Goal: Book appointment/travel/reservation

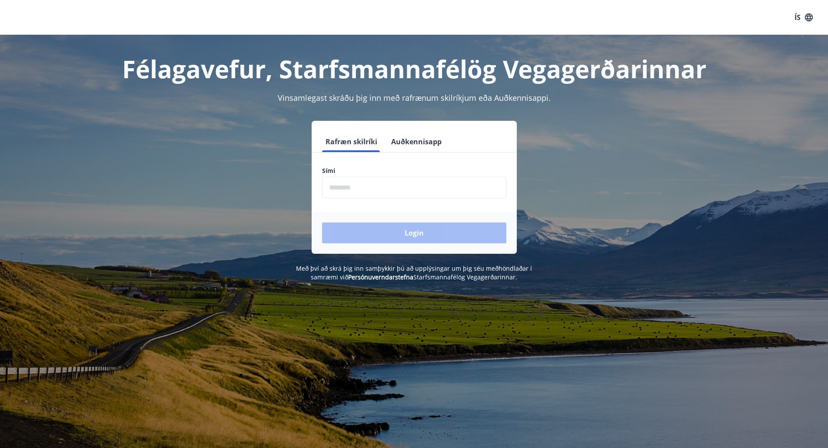
click at [377, 196] on input "phone" at bounding box center [414, 187] width 184 height 21
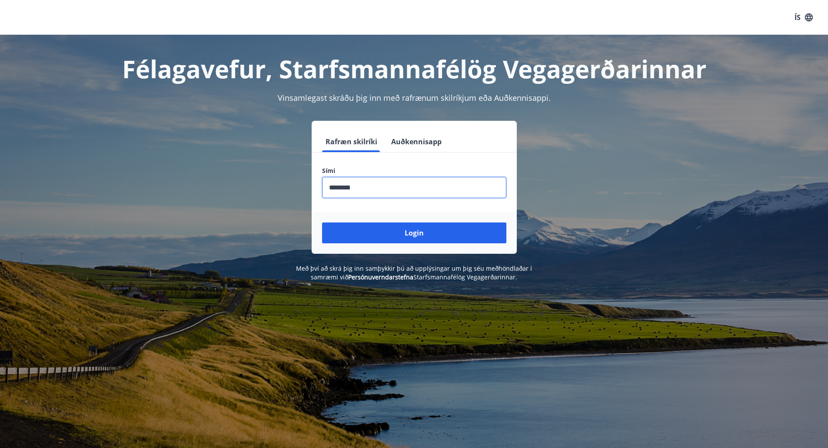
type input "********"
click at [322, 223] on button "Login" at bounding box center [414, 233] width 184 height 21
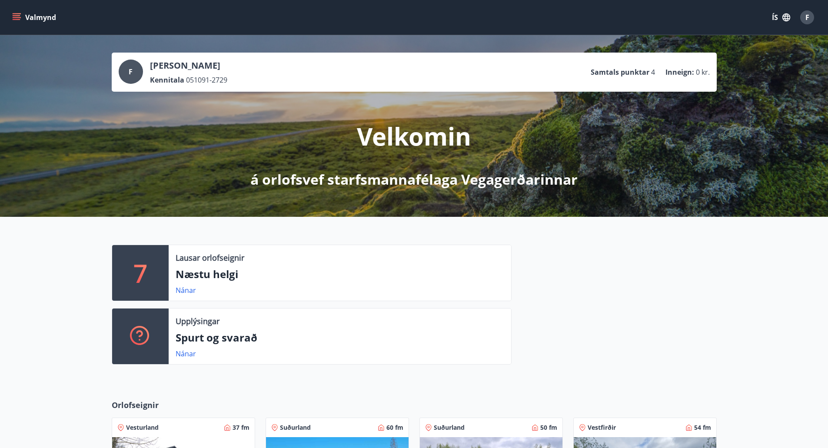
click at [7, 13] on div "Valmynd ÍS F" at bounding box center [414, 17] width 828 height 35
click at [18, 26] on div "Valmynd ÍS F" at bounding box center [413, 17] width 807 height 21
click at [19, 20] on icon "menu" at bounding box center [16, 17] width 9 height 9
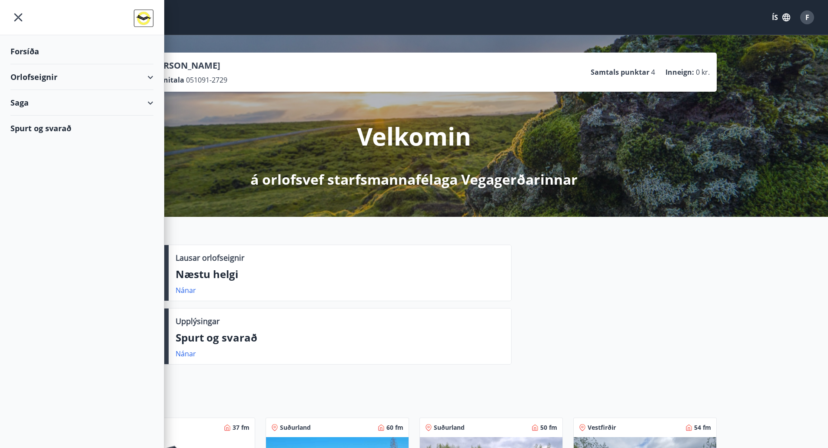
click at [146, 81] on div "Orlofseignir" at bounding box center [81, 77] width 143 height 26
click at [46, 114] on div "Bókunardagatal" at bounding box center [81, 117] width 129 height 18
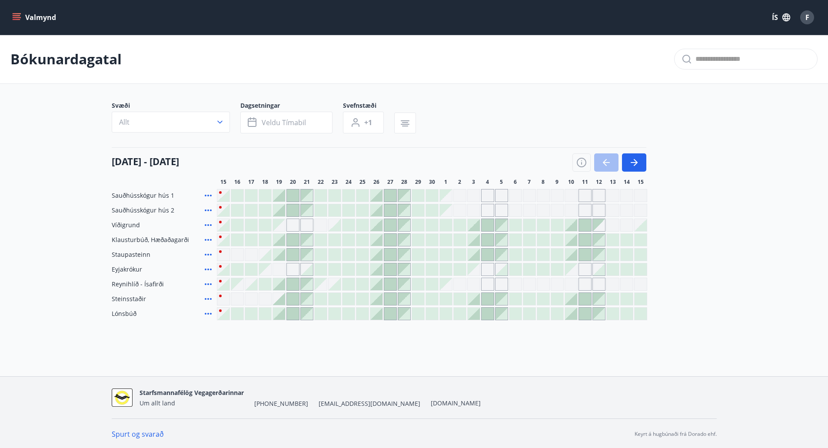
click at [209, 240] on icon at bounding box center [208, 240] width 10 height 10
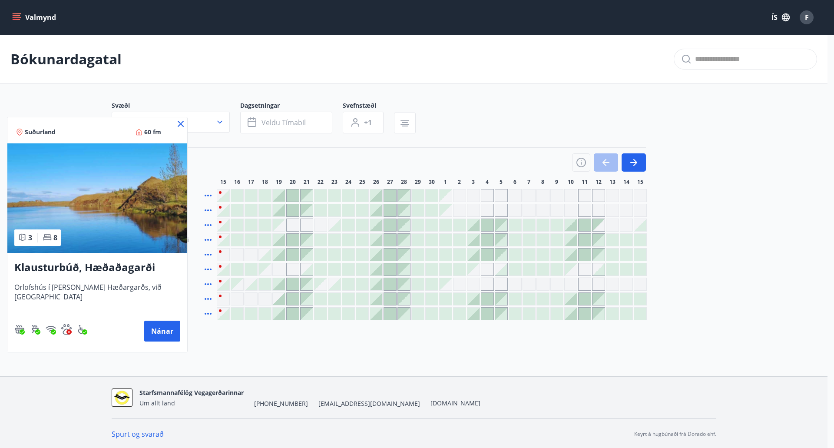
click at [125, 262] on h3 "Klausturbúð, Hæðaðagarði" at bounding box center [97, 268] width 166 height 16
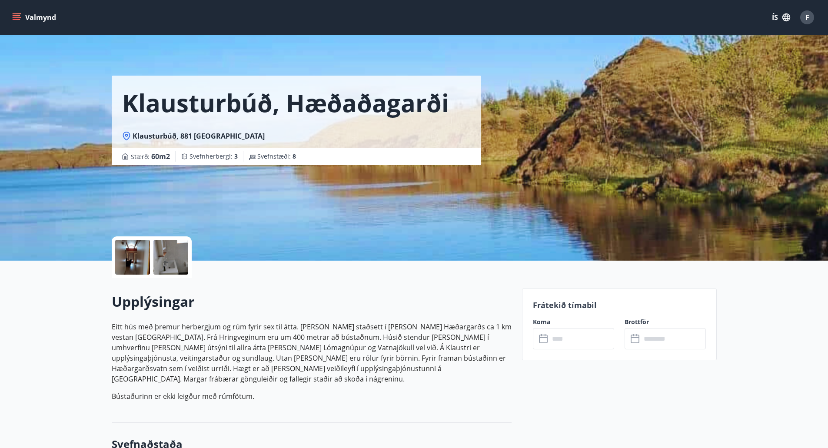
click at [155, 262] on div at bounding box center [170, 257] width 35 height 35
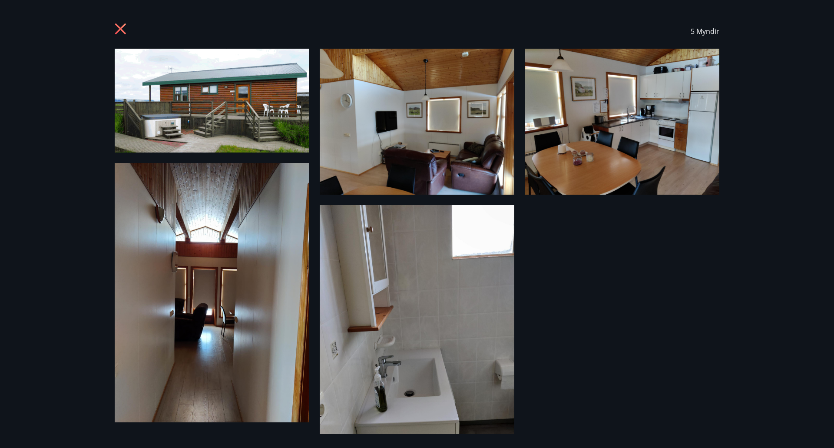
click at [255, 126] on img at bounding box center [212, 101] width 195 height 104
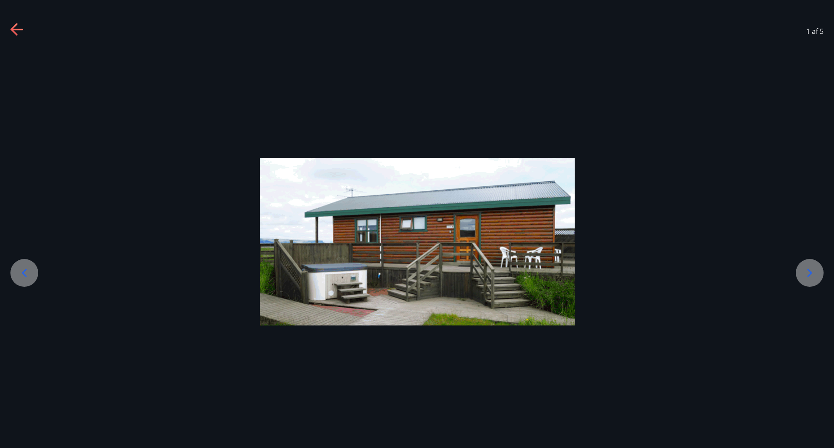
click at [818, 265] on div at bounding box center [810, 273] width 28 height 28
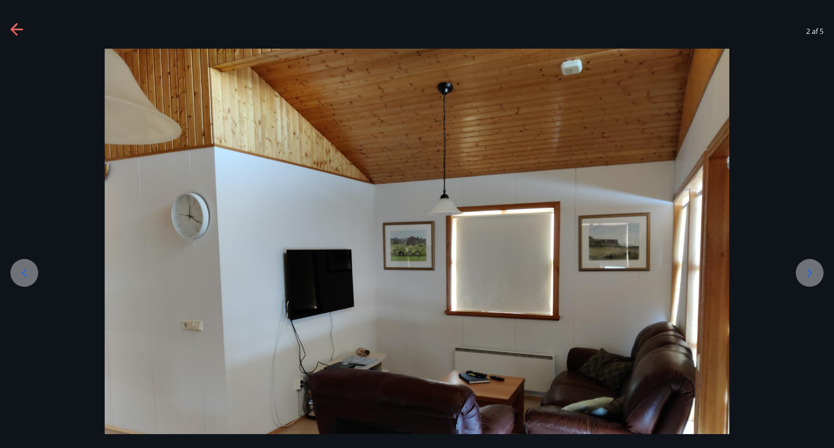
click at [817, 265] on div at bounding box center [810, 273] width 28 height 28
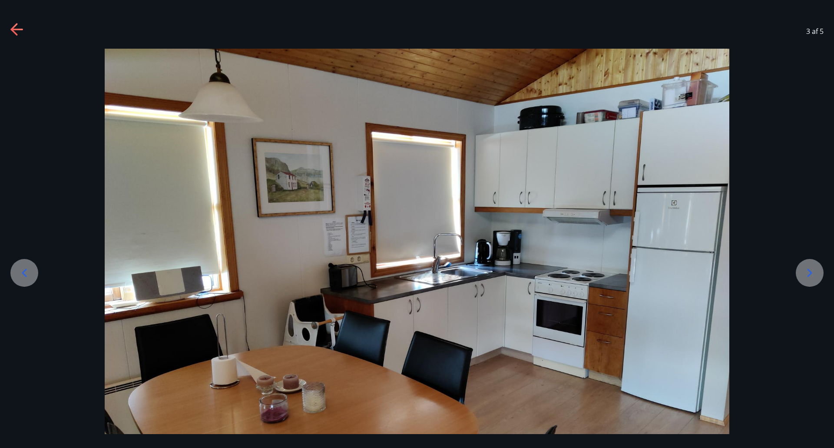
click at [817, 265] on div at bounding box center [810, 273] width 28 height 28
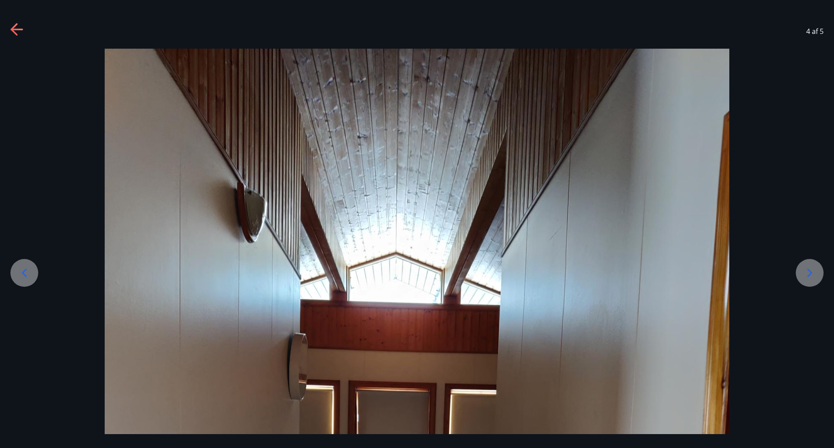
click at [806, 273] on icon at bounding box center [810, 273] width 14 height 14
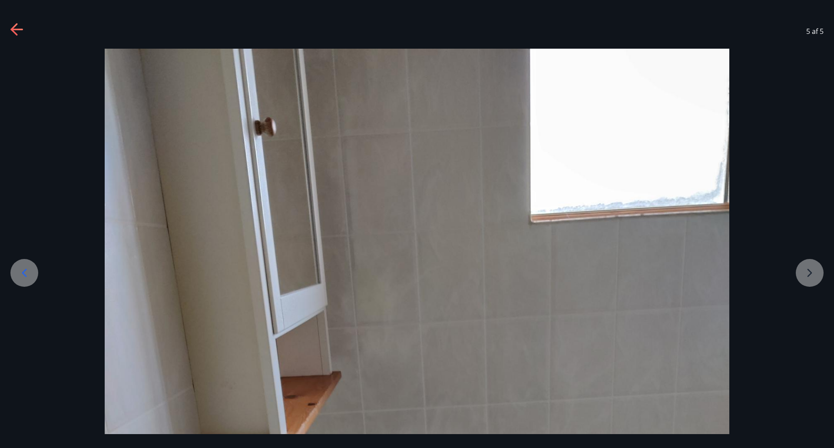
click at [22, 33] on icon at bounding box center [17, 30] width 14 height 14
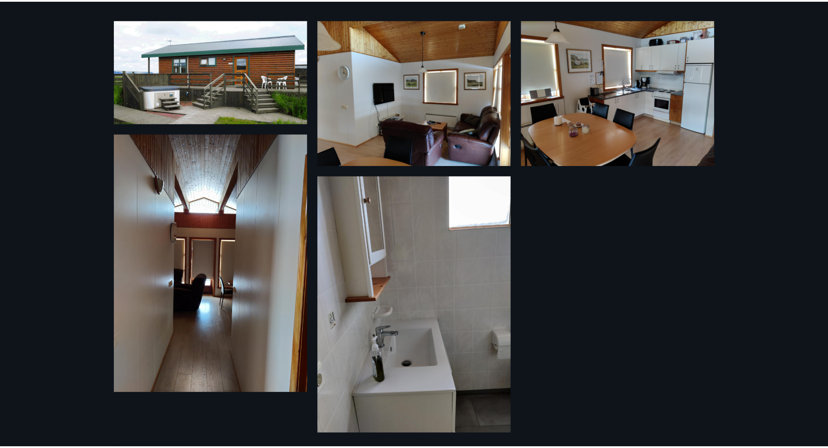
scroll to position [33, 0]
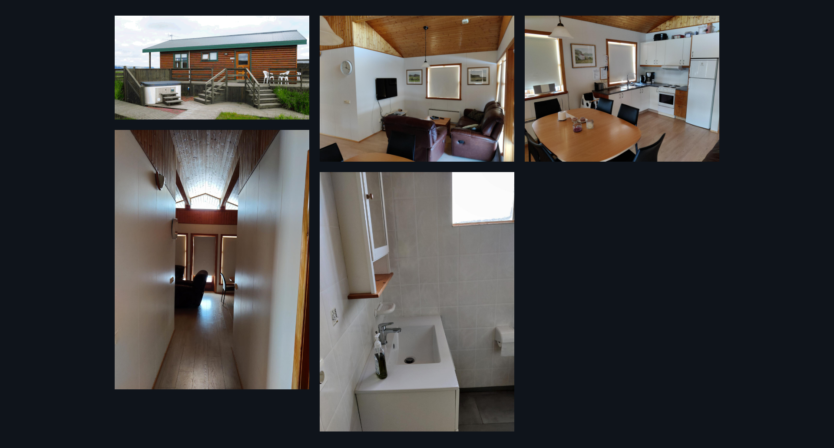
click at [50, 110] on div "5 Myndir" at bounding box center [417, 224] width 834 height 448
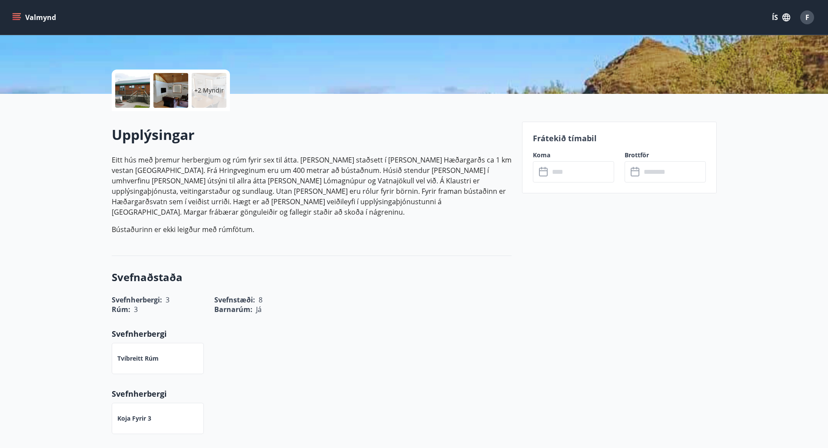
scroll to position [174, 0]
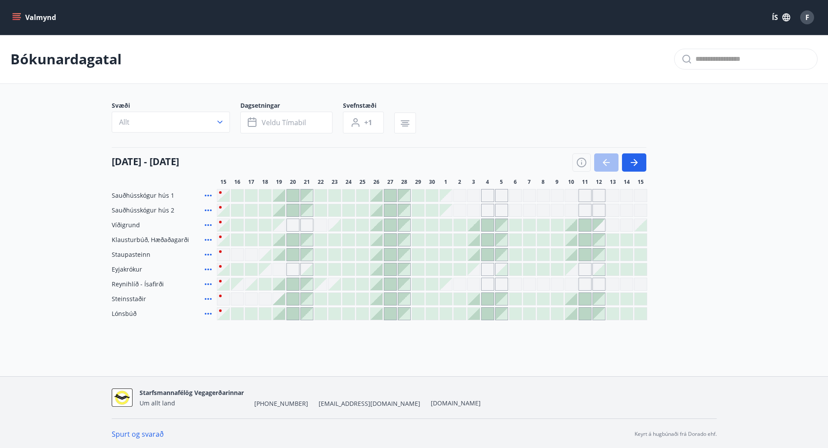
drag, startPoint x: 256, startPoint y: 317, endPoint x: 255, endPoint y: 348, distance: 30.9
drag, startPoint x: 255, startPoint y: 348, endPoint x: 246, endPoint y: 348, distance: 9.6
click at [246, 348] on div "Bókunardagatal Svæði Allt Dagsetningar Veldu tímabil Svefnstæði +1 [DATE] - [DA…" at bounding box center [414, 195] width 828 height 320
click at [205, 254] on icon at bounding box center [208, 254] width 10 height 10
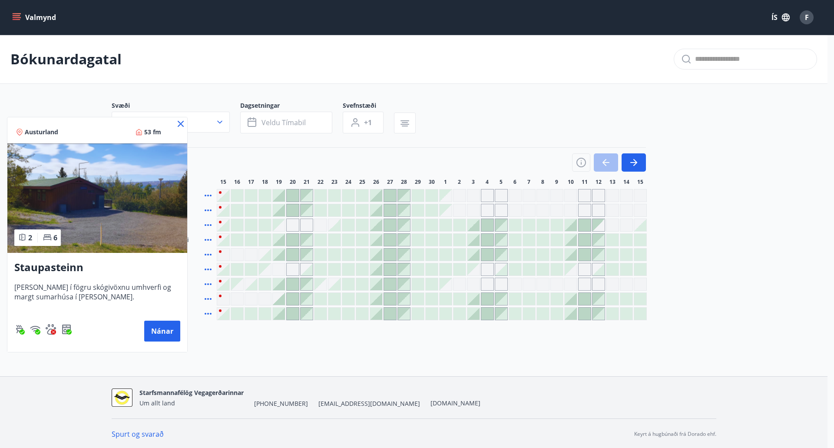
click at [238, 357] on div at bounding box center [417, 224] width 834 height 448
